Goal: Task Accomplishment & Management: Manage account settings

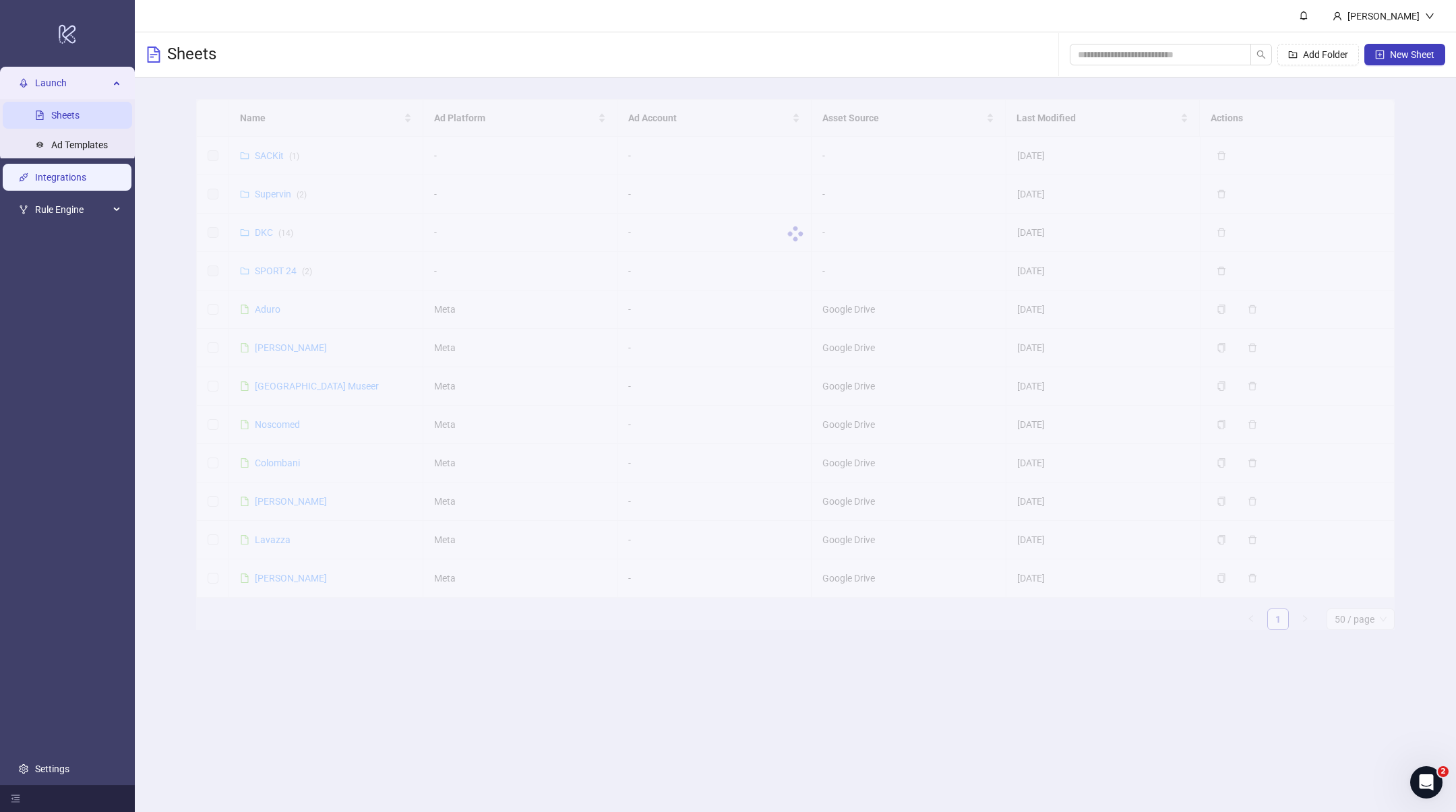
click at [64, 183] on link "Integrations" at bounding box center [61, 177] width 51 height 11
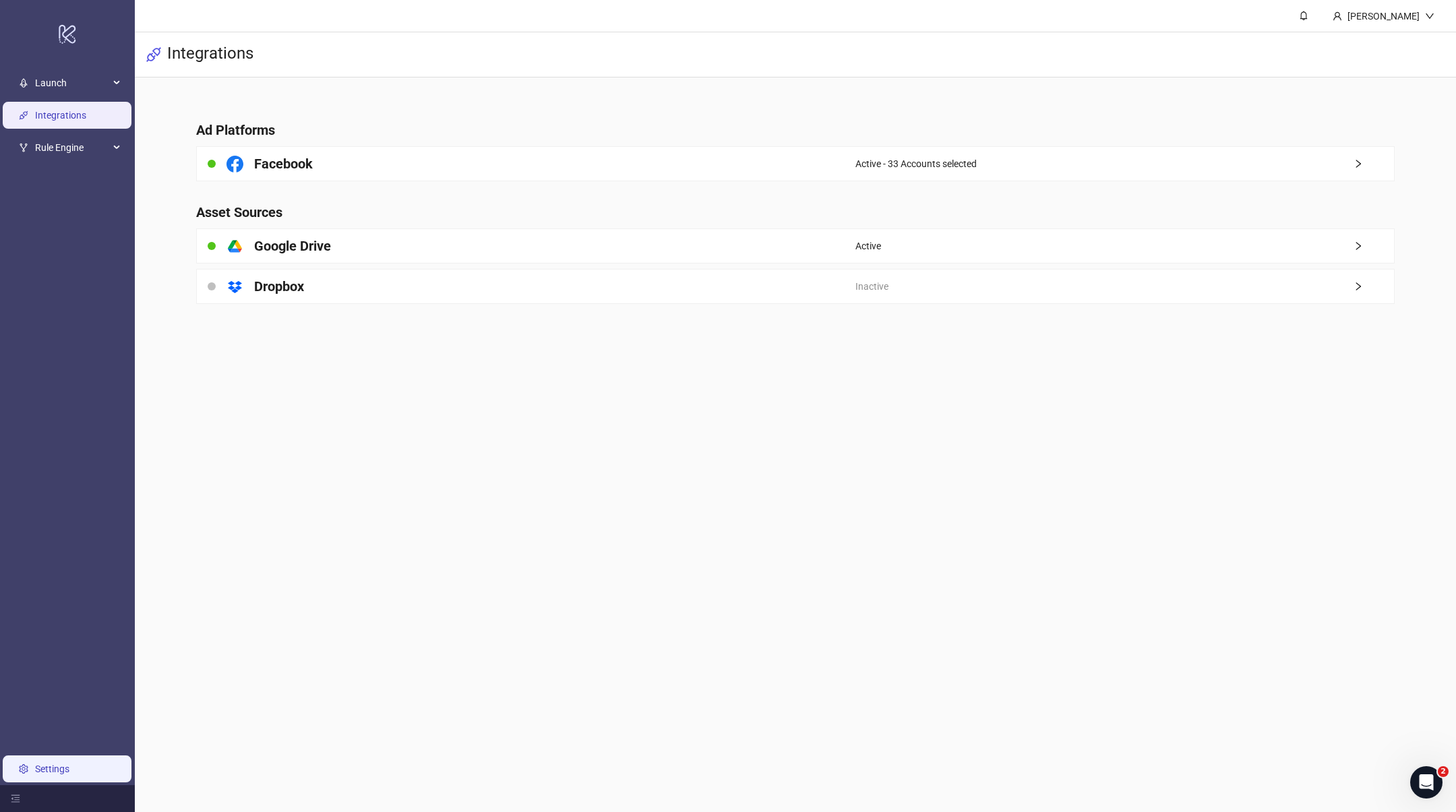
click at [69, 774] on link "Settings" at bounding box center [53, 769] width 35 height 11
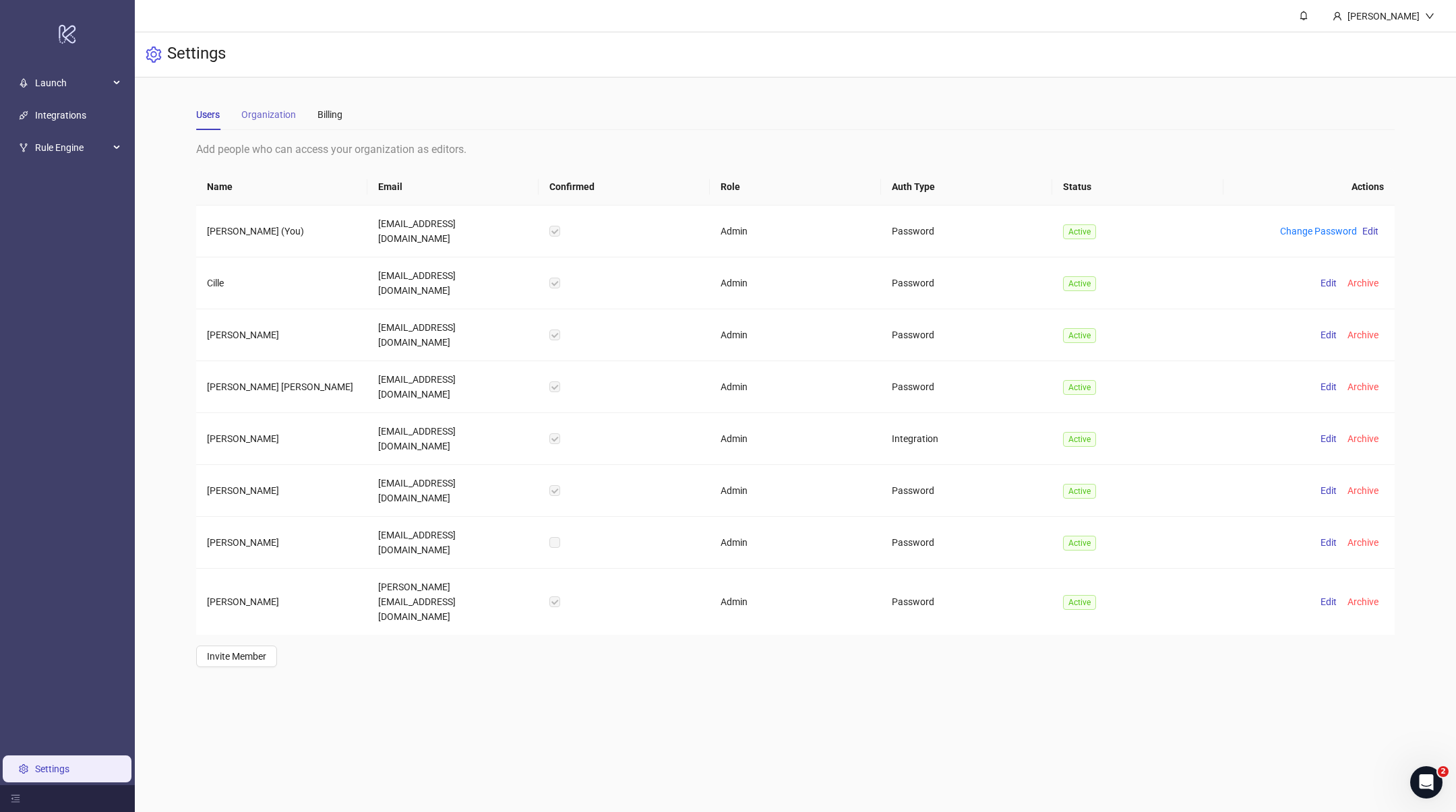
click at [274, 106] on div "Organization" at bounding box center [269, 114] width 55 height 31
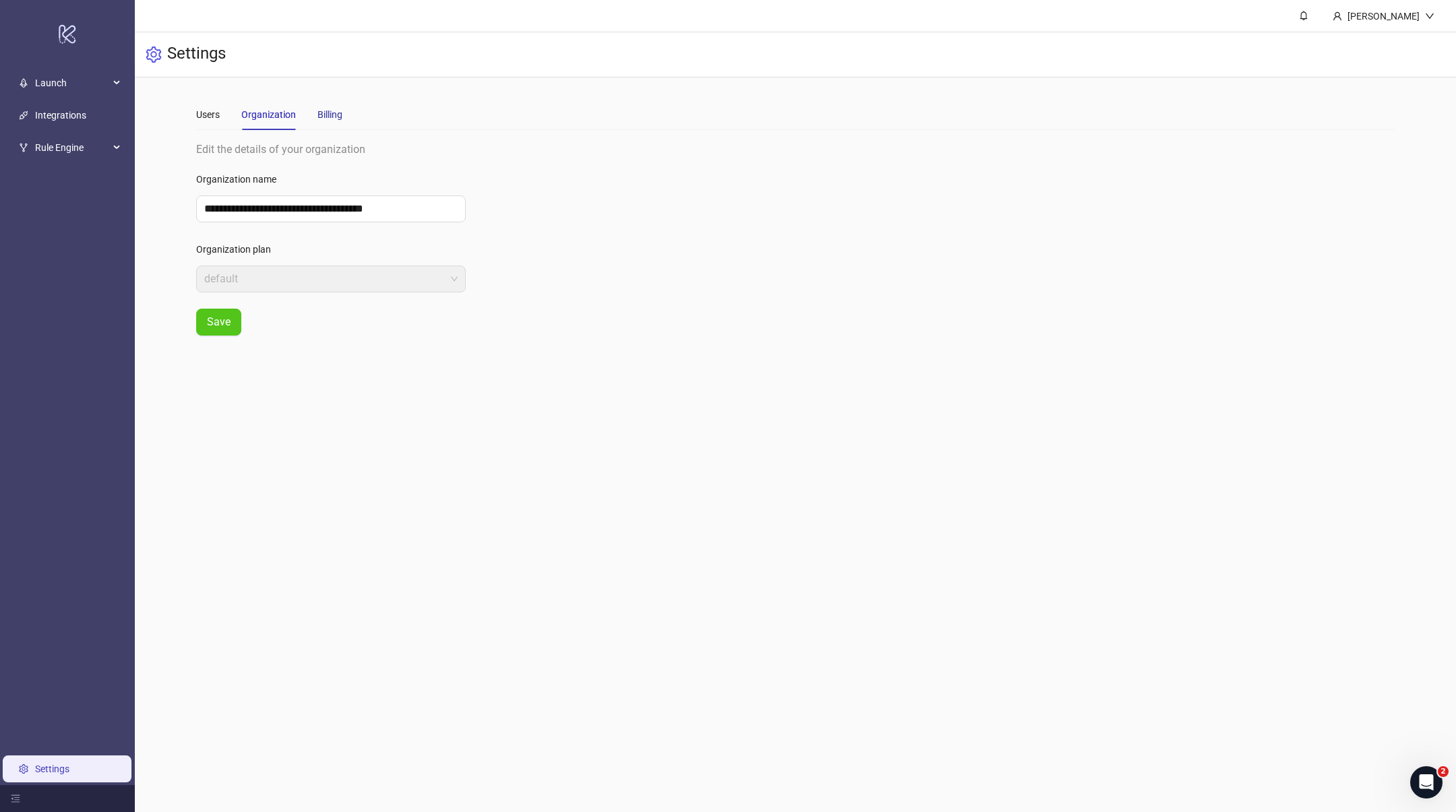
click at [324, 115] on div "Billing" at bounding box center [330, 114] width 25 height 15
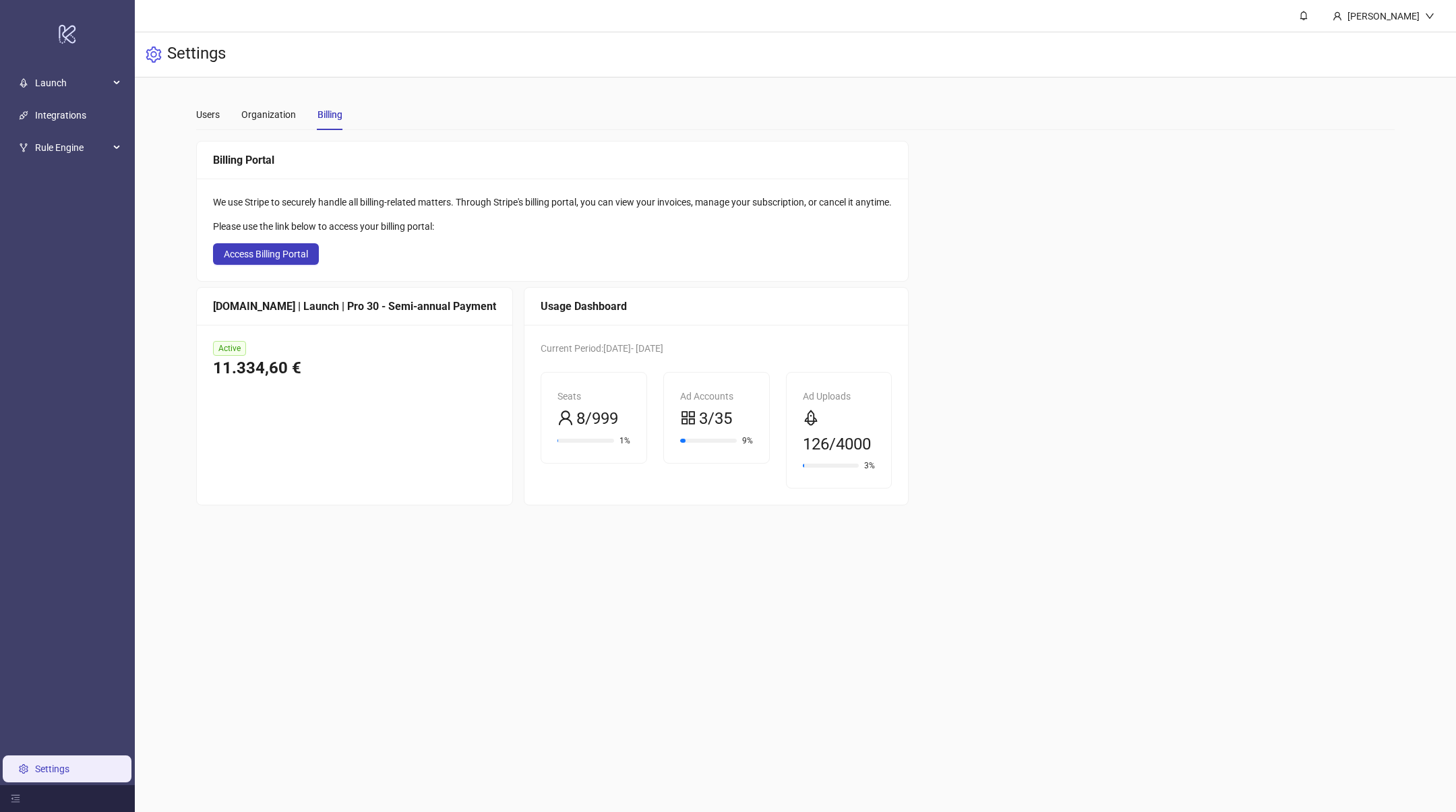
click at [996, 512] on main "Users Organization Billing Billing Portal We use Stripe to securely handle all …" at bounding box center [795, 302] width 1219 height 450
click at [1082, 577] on main "[PERSON_NAME] Settings Users Organization Billing Billing Portal We use Stripe …" at bounding box center [795, 406] width 1321 height 812
